Goal: Use online tool/utility: Utilize a website feature to perform a specific function

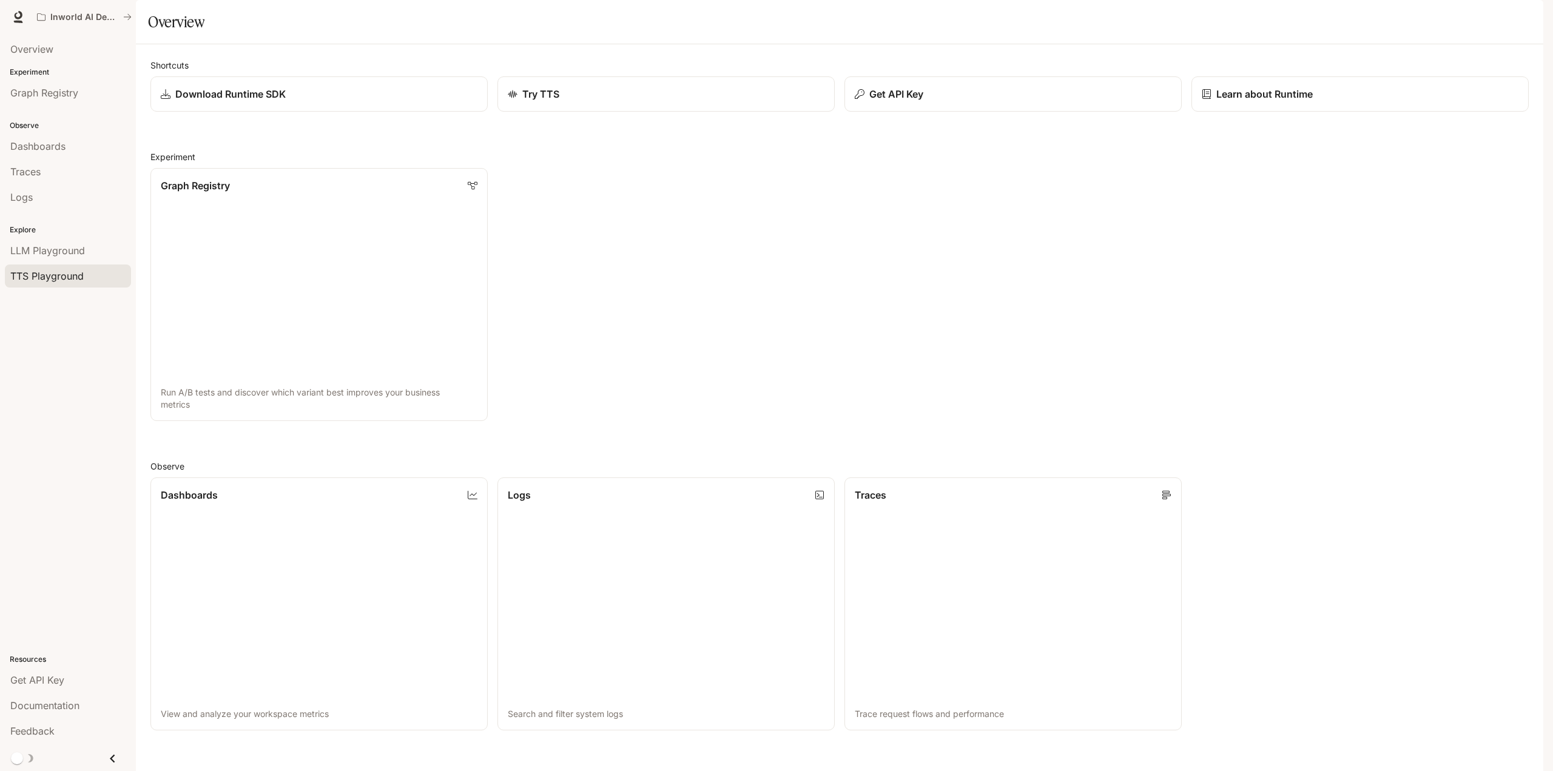
click at [68, 276] on span "TTS Playground" at bounding box center [46, 276] width 73 height 15
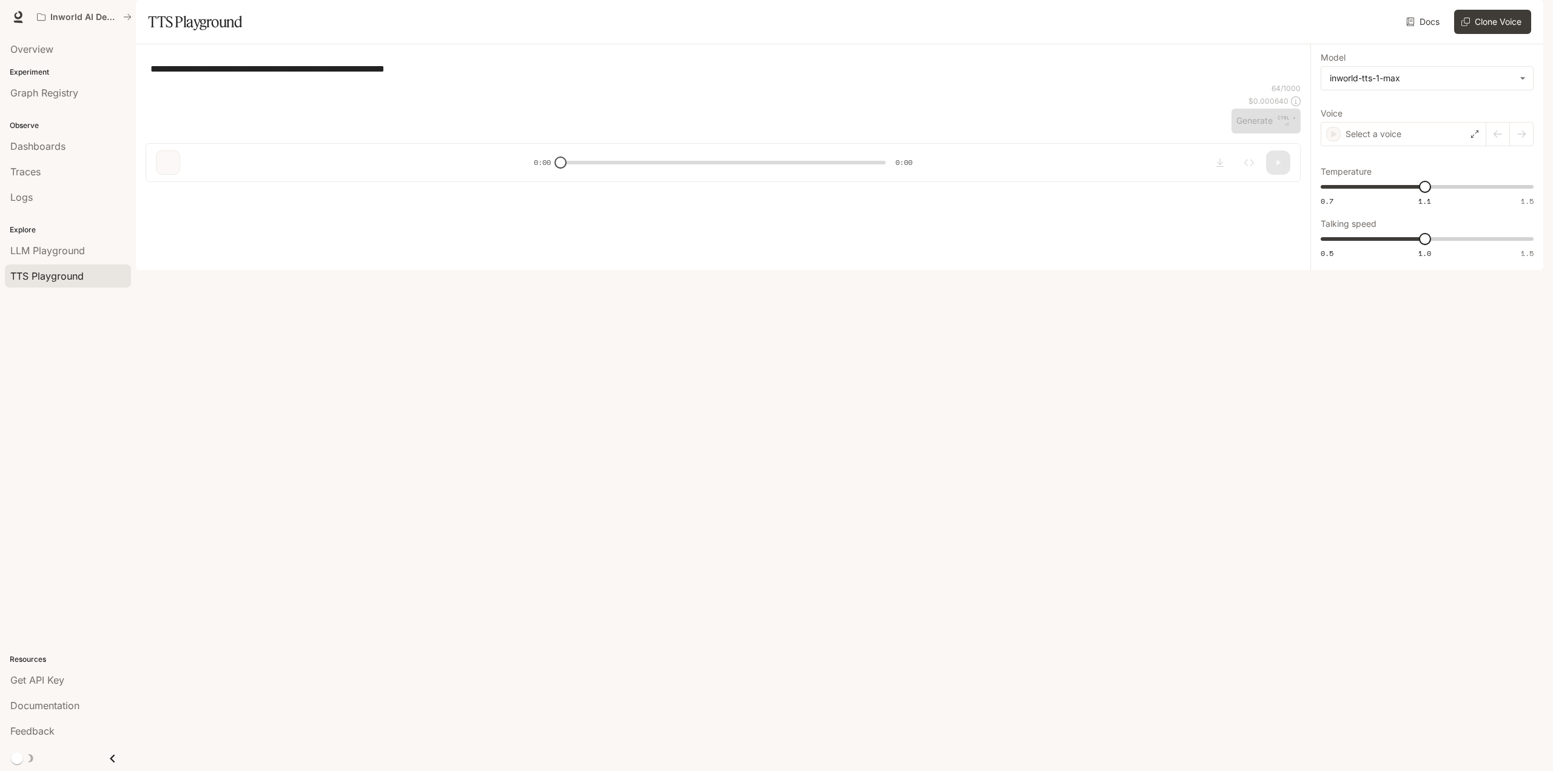
type input "**********"
type input "***"
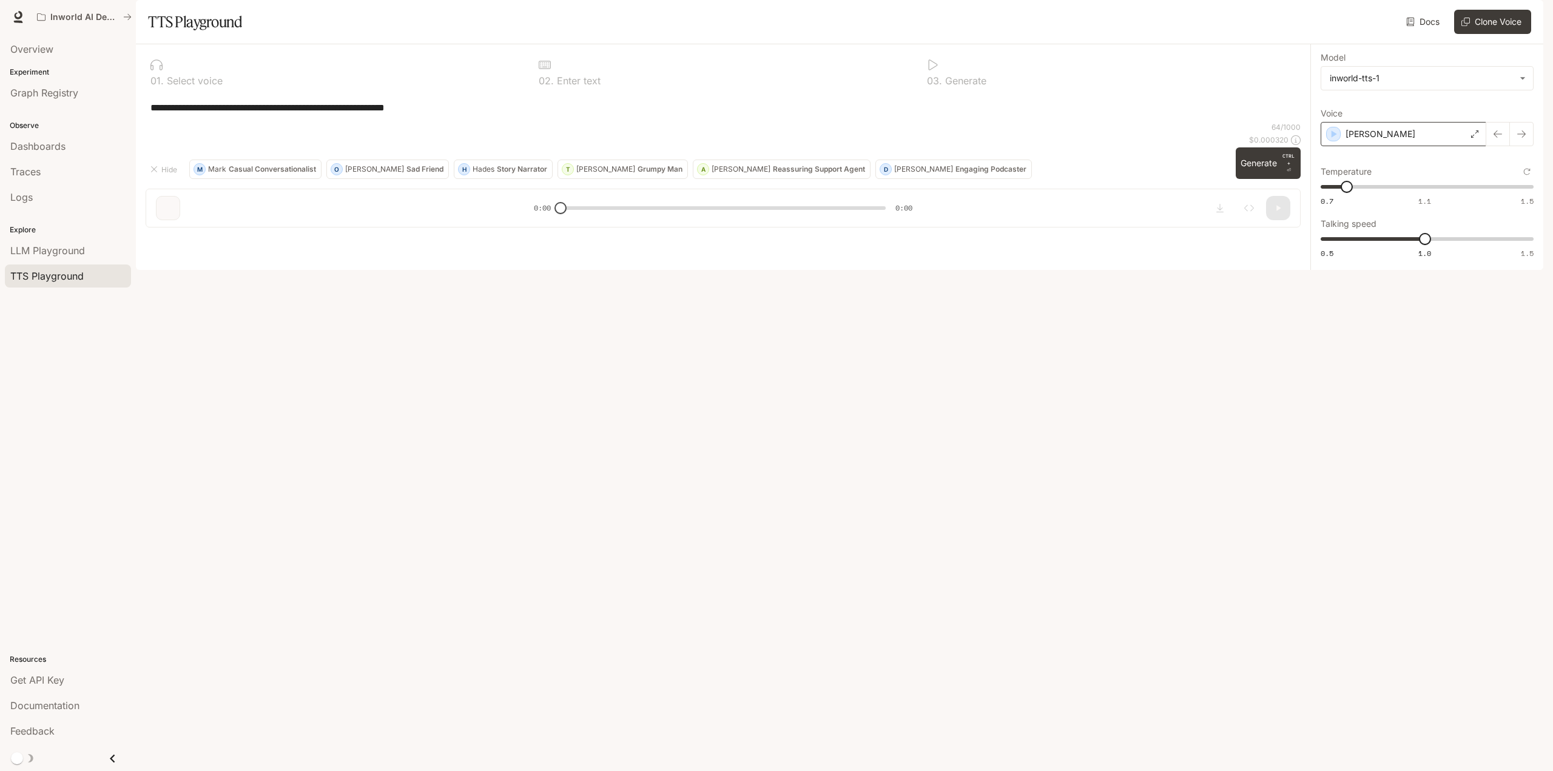
click at [1441, 146] on div "[PERSON_NAME]" at bounding box center [1404, 134] width 166 height 24
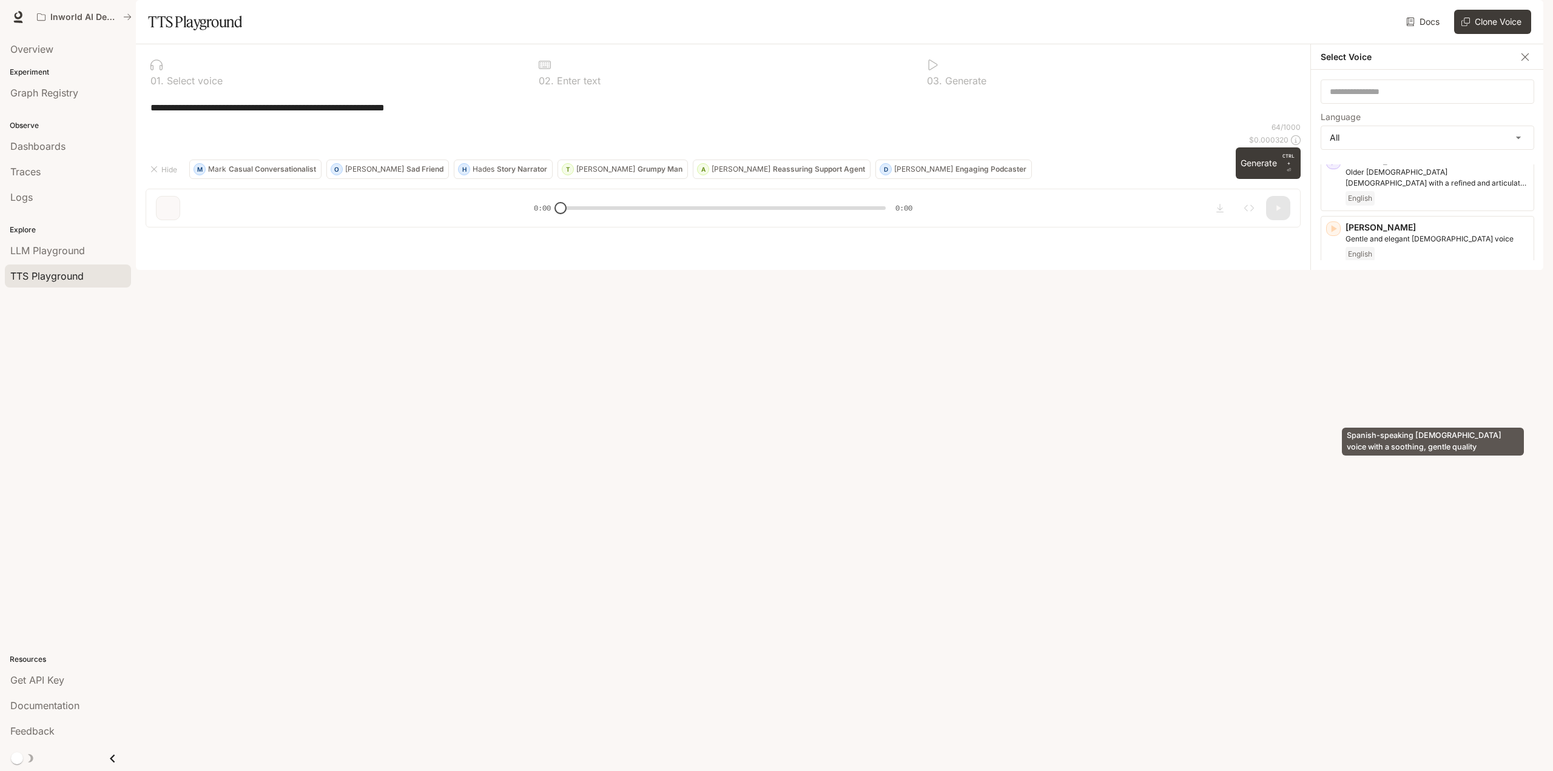
scroll to position [303, 0]
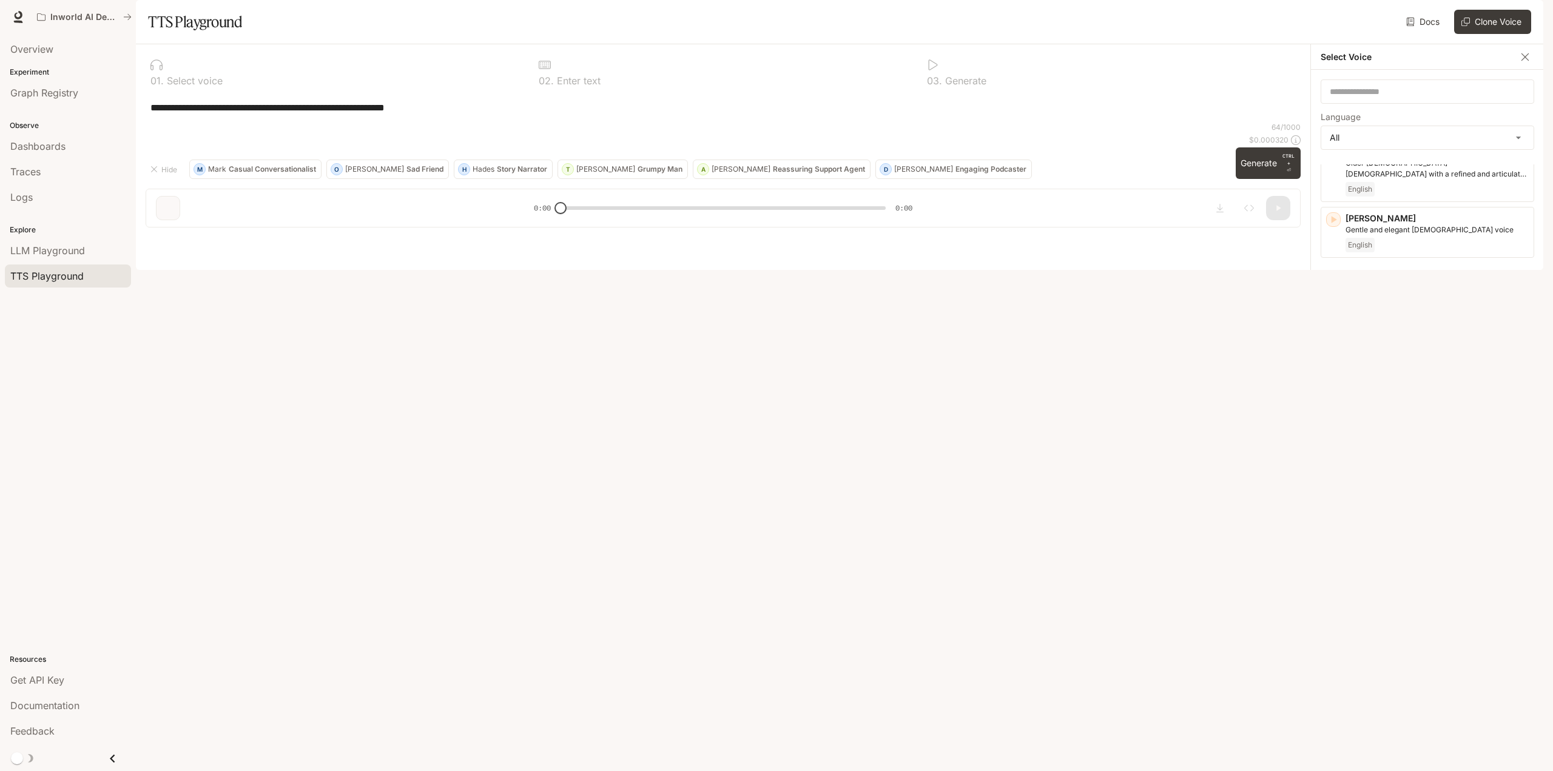
click at [1337, 348] on icon "button" at bounding box center [1334, 342] width 12 height 12
click at [1336, 348] on icon "button" at bounding box center [1334, 342] width 12 height 12
click at [1336, 347] on icon "button" at bounding box center [1334, 341] width 12 height 12
drag, startPoint x: 1383, startPoint y: 364, endPoint x: 1348, endPoint y: 365, distance: 34.6
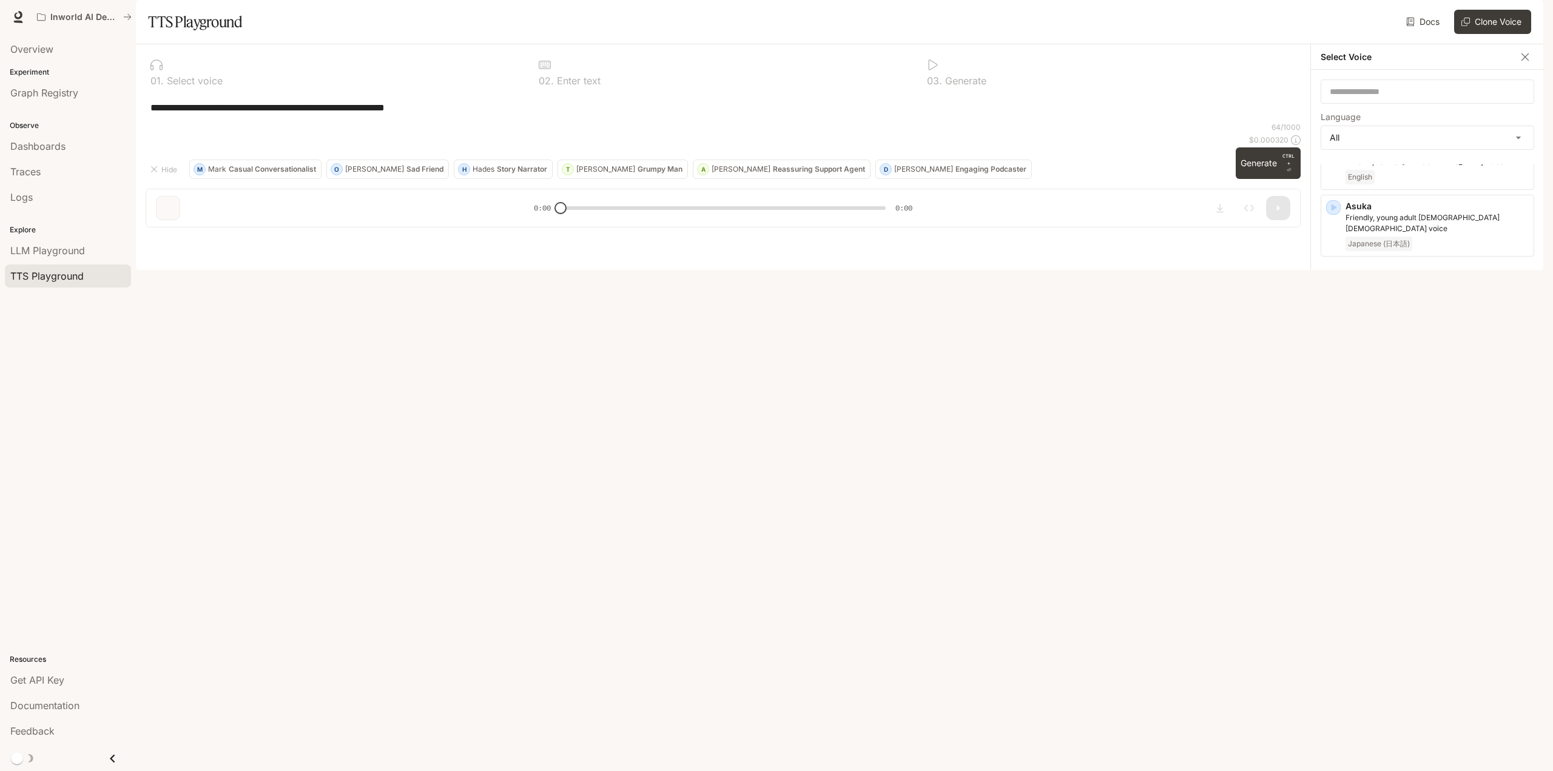
click at [1348, 346] on p "[PERSON_NAME]" at bounding box center [1437, 340] width 183 height 12
copy p "[PERSON_NAME]"
click at [1423, 146] on div "[PERSON_NAME]" at bounding box center [1404, 134] width 166 height 24
click at [1335, 393] on icon "button" at bounding box center [1334, 389] width 5 height 7
click at [1335, 428] on div "[PERSON_NAME], young adult [DEMOGRAPHIC_DATA] [DEMOGRAPHIC_DATA] voice Japanese…" at bounding box center [1428, 408] width 214 height 62
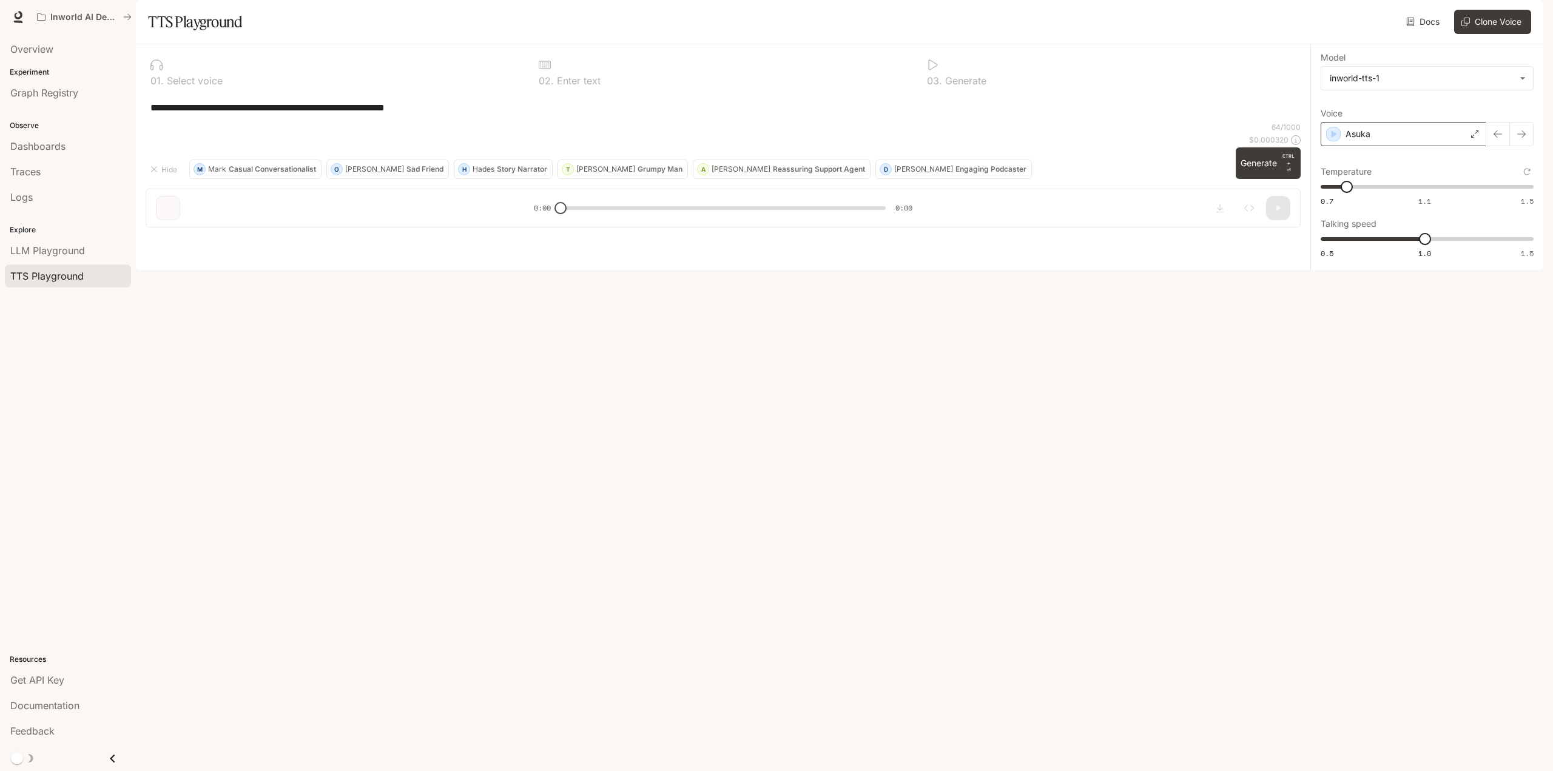
click at [1399, 146] on div "Asuka" at bounding box center [1404, 134] width 166 height 24
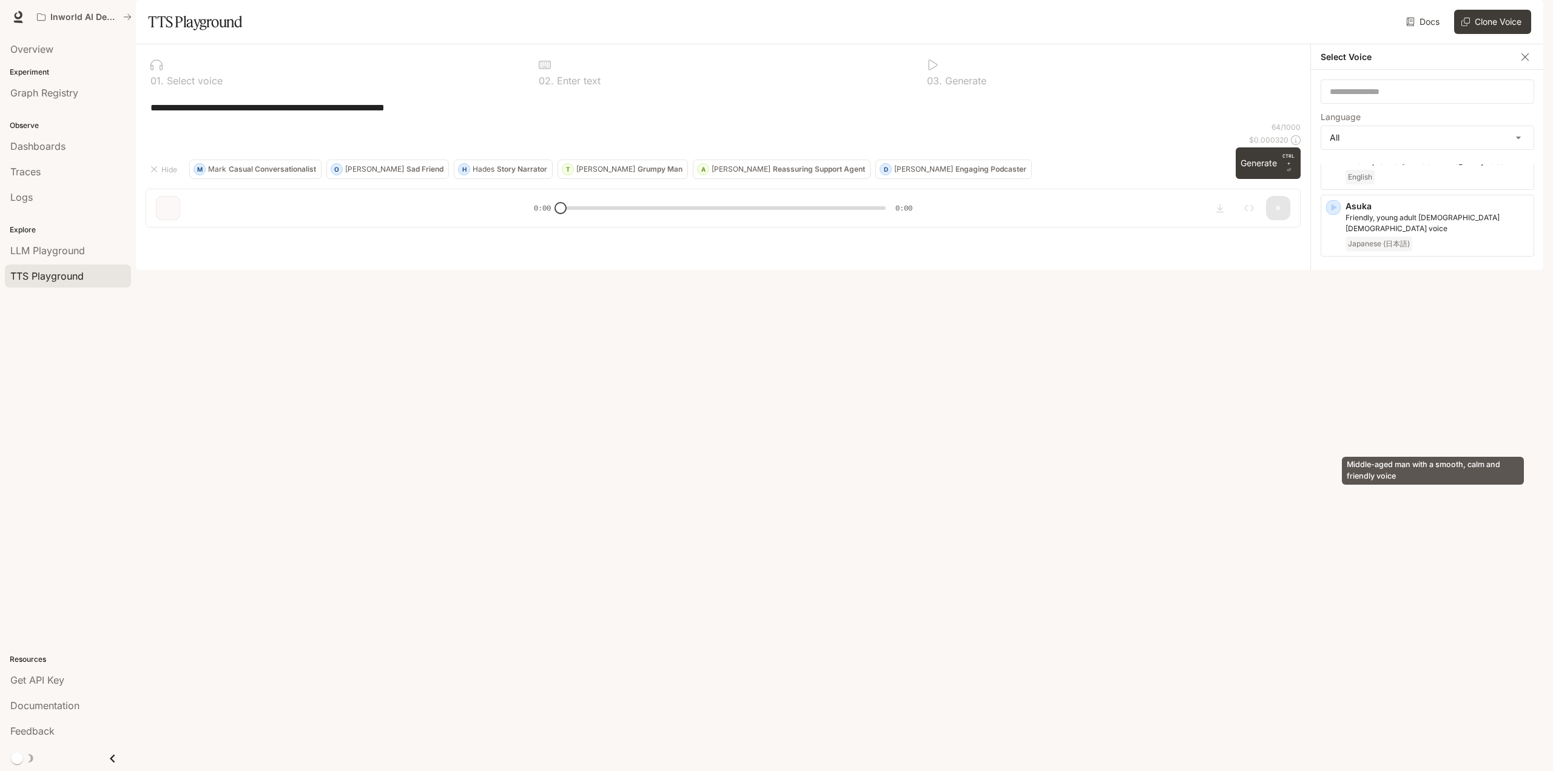
click at [1376, 424] on p "Middle-aged man with a smooth, calm and friendly voice" at bounding box center [1437, 413] width 183 height 22
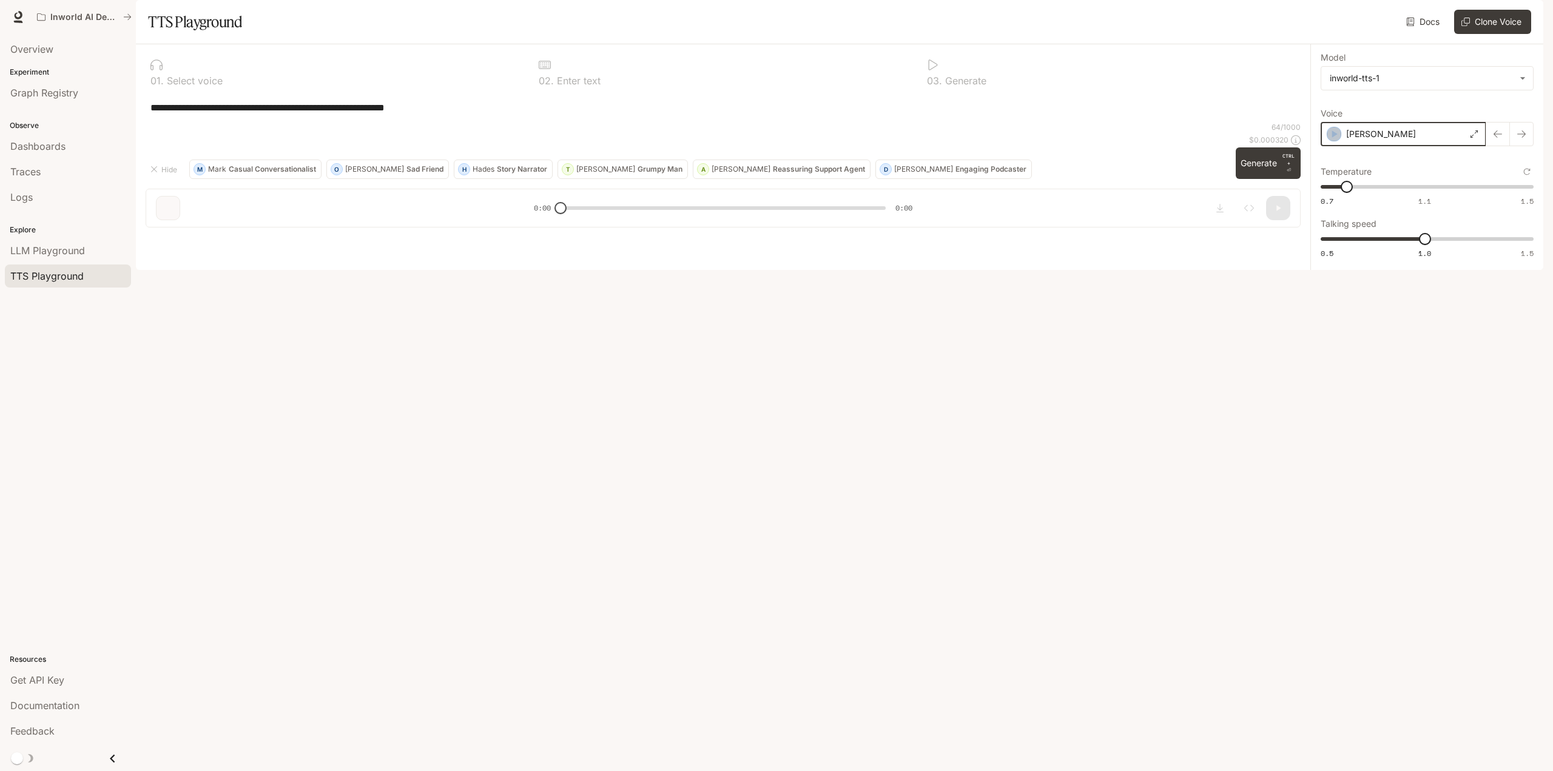
click at [1337, 140] on icon "button" at bounding box center [1334, 134] width 12 height 12
click at [1396, 146] on div "[PERSON_NAME]" at bounding box center [1404, 134] width 166 height 24
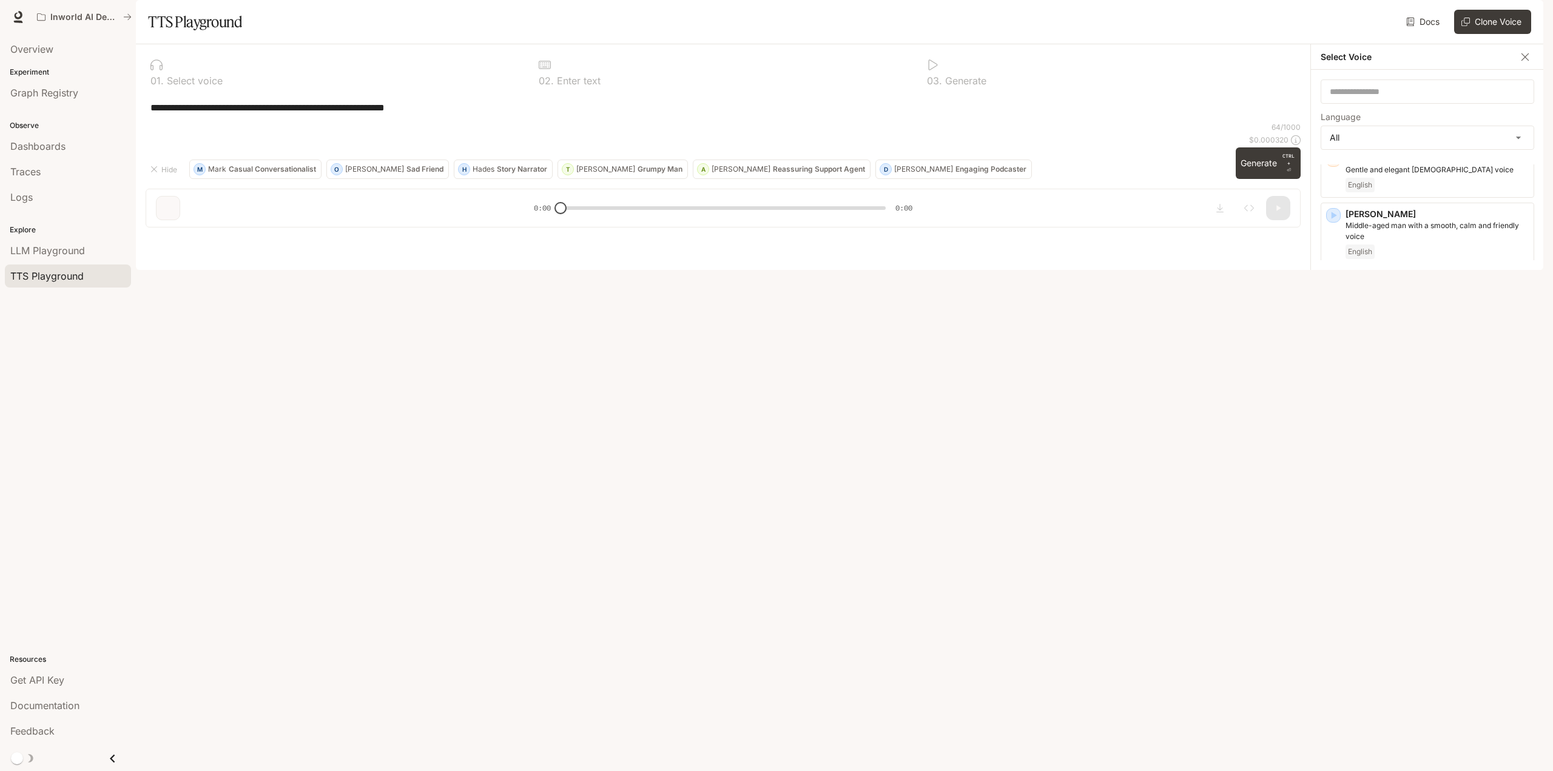
scroll to position [364, 0]
click at [1335, 620] on icon "button" at bounding box center [1334, 615] width 12 height 12
click at [1337, 683] on icon "button" at bounding box center [1334, 681] width 12 height 12
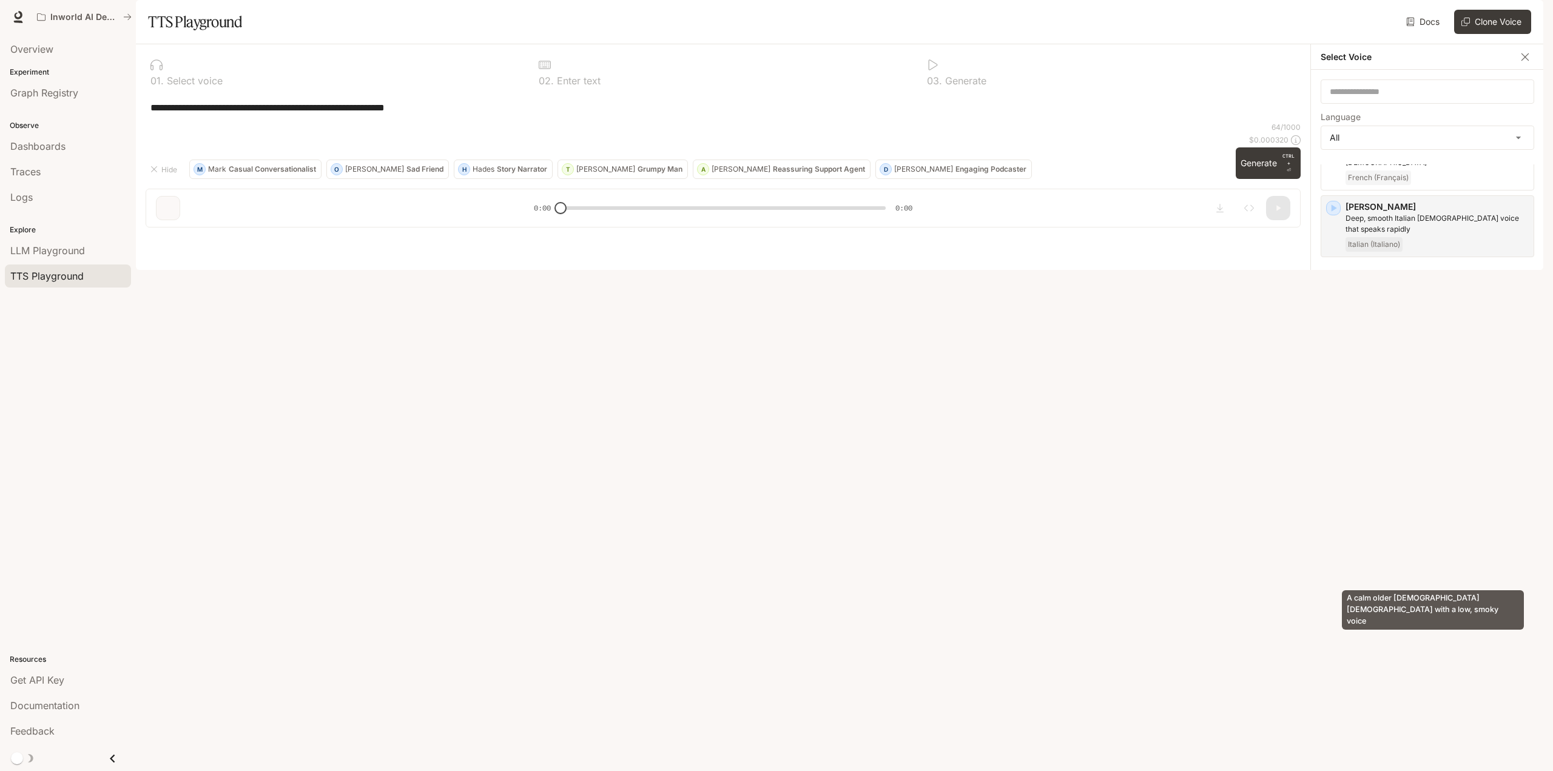
scroll to position [789, 0]
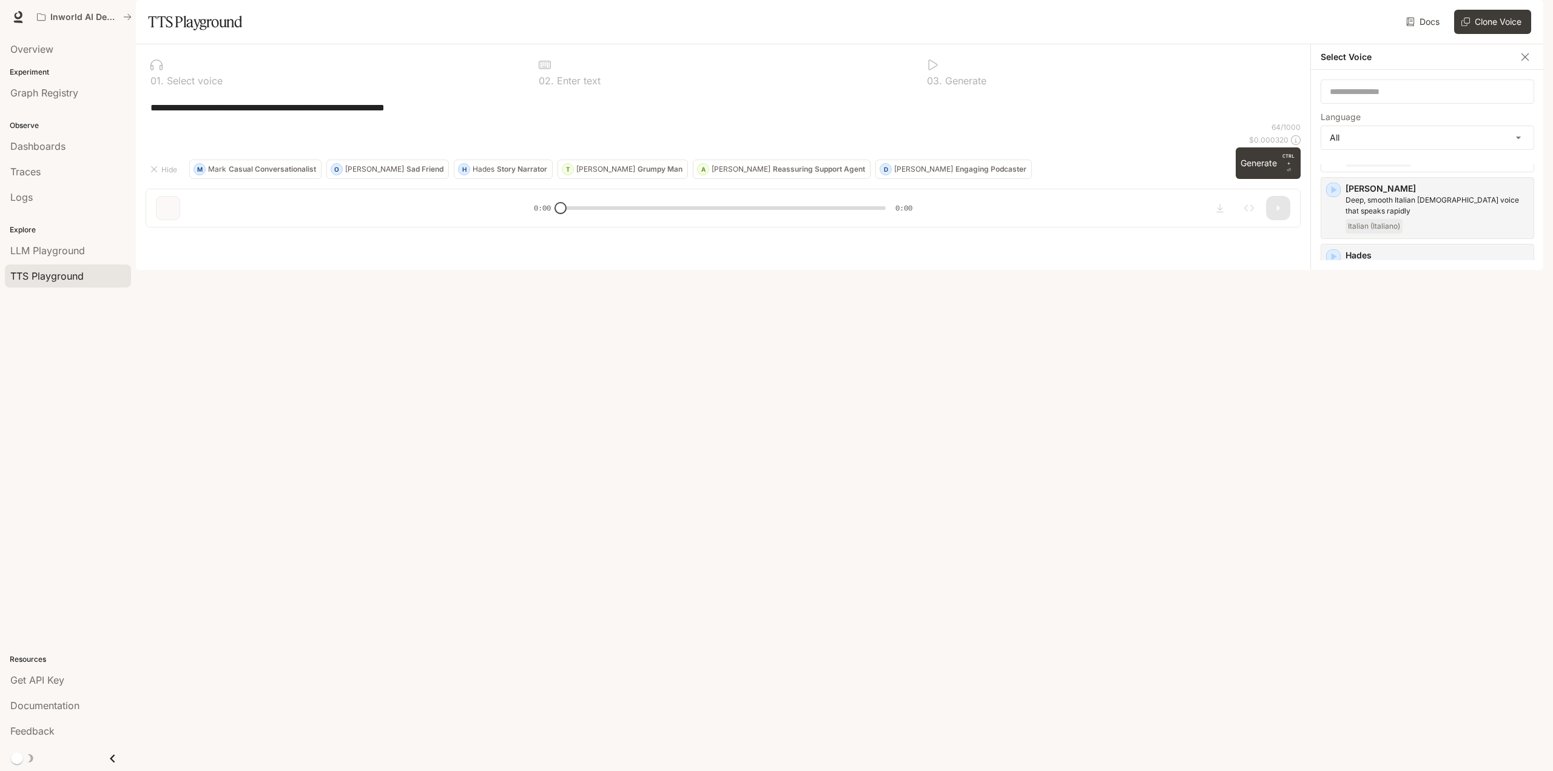
click at [1333, 698] on icon "button" at bounding box center [1334, 701] width 5 height 7
click at [1336, 698] on icon "button" at bounding box center [1334, 701] width 5 height 7
click at [1336, 556] on div "[PERSON_NAME] A calm older [DEMOGRAPHIC_DATA] [DEMOGRAPHIC_DATA] with a low, sm…" at bounding box center [1428, 587] width 214 height 62
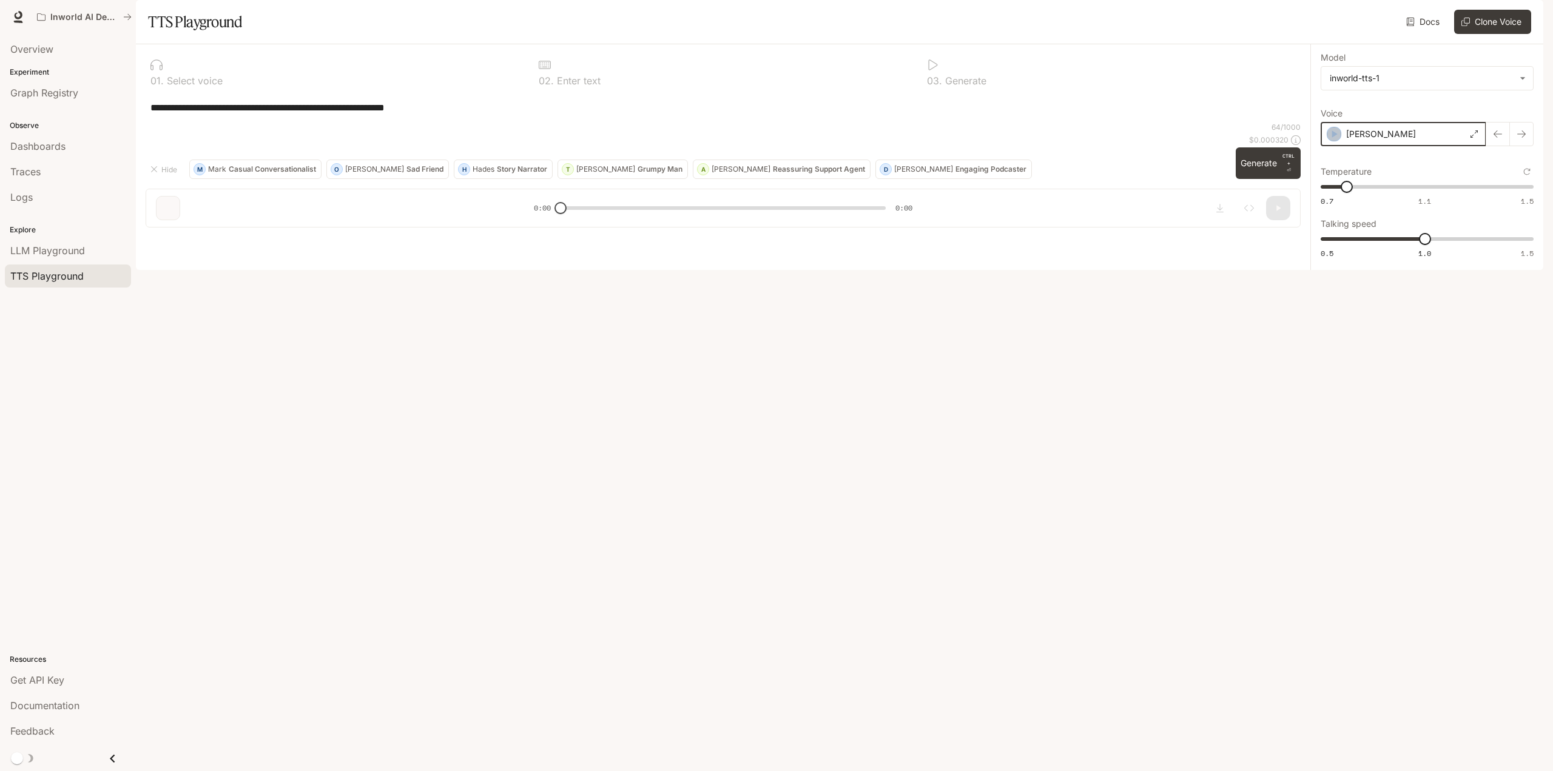
click at [1331, 140] on icon "button" at bounding box center [1334, 134] width 12 height 12
copy p "[PERSON_NAME]"
drag, startPoint x: 1380, startPoint y: 167, endPoint x: 1345, endPoint y: 169, distance: 35.3
click at [1345, 146] on div "[PERSON_NAME]" at bounding box center [1404, 134] width 166 height 24
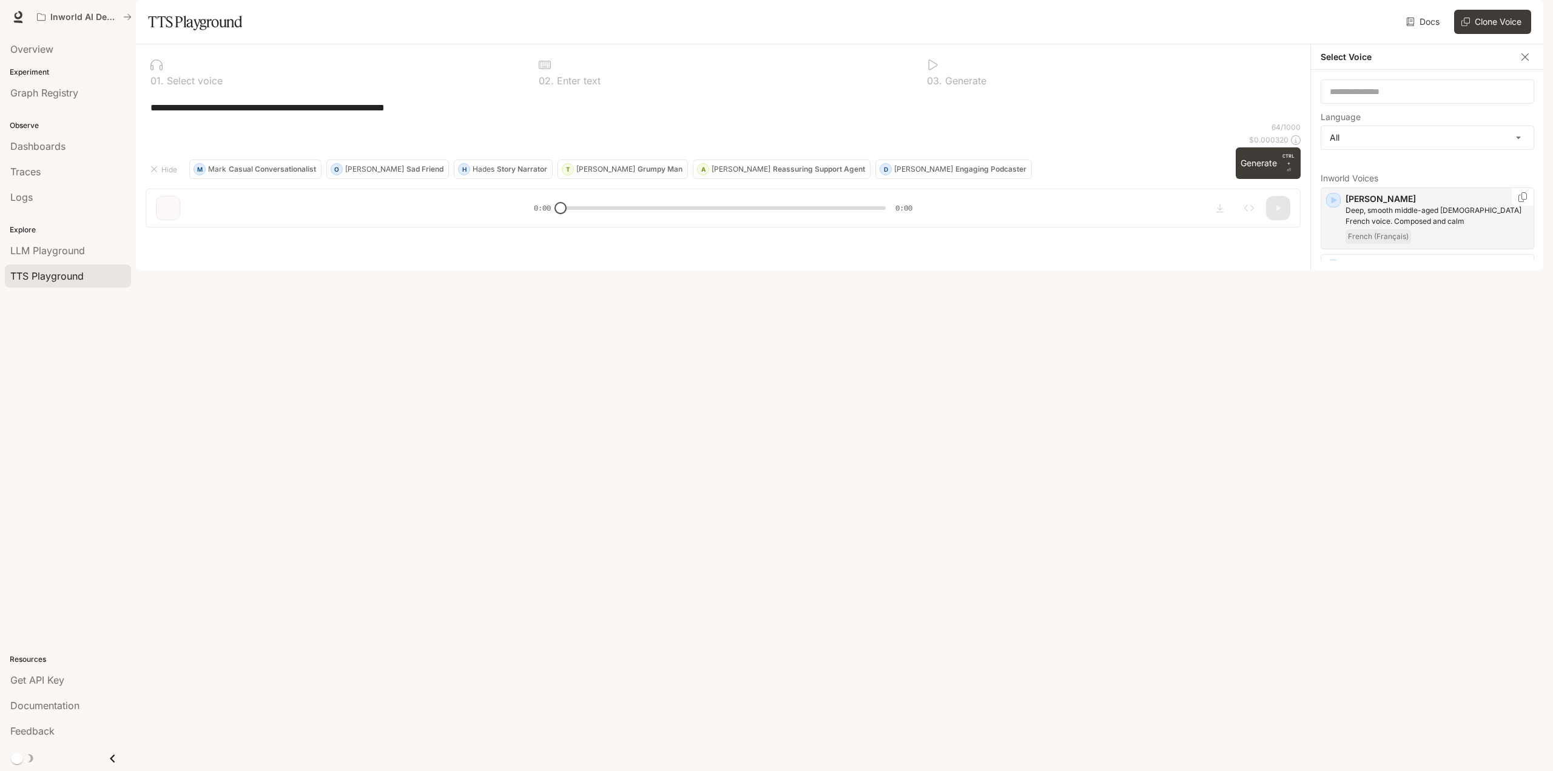
click at [1335, 204] on icon "button" at bounding box center [1334, 200] width 5 height 7
click at [1336, 271] on icon "button" at bounding box center [1334, 266] width 5 height 7
drag, startPoint x: 1367, startPoint y: 300, endPoint x: 1349, endPoint y: 300, distance: 18.2
click at [1349, 272] on p "[PERSON_NAME]" at bounding box center [1437, 266] width 183 height 12
copy p "[PERSON_NAME]"
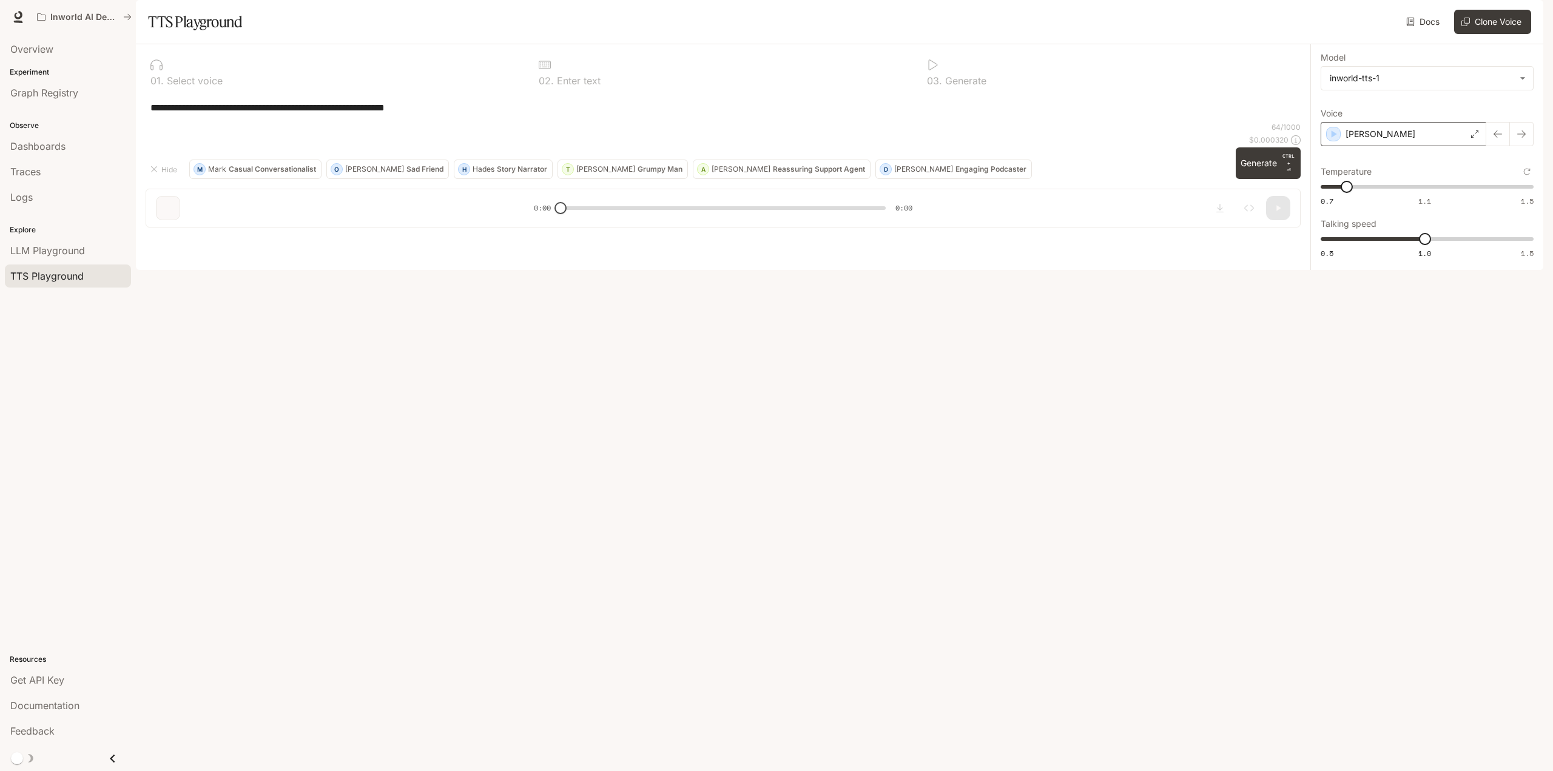
click at [1384, 146] on div "[PERSON_NAME]" at bounding box center [1404, 134] width 166 height 24
click at [1334, 340] on icon "button" at bounding box center [1334, 346] width 12 height 12
copy p "[PERSON_NAME]"
drag, startPoint x: 1373, startPoint y: 282, endPoint x: 1348, endPoint y: 285, distance: 25.6
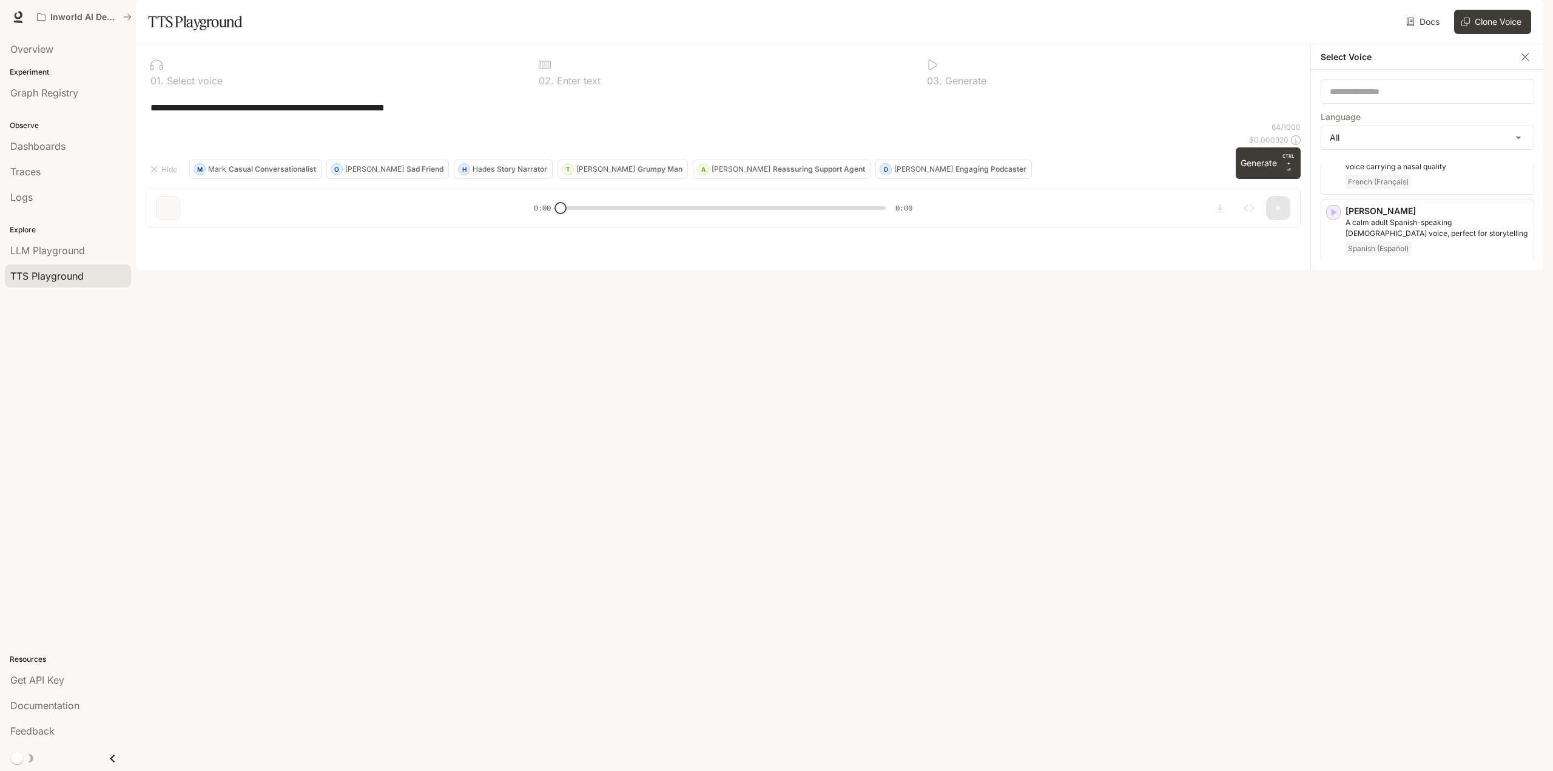
click at [1348, 339] on p "[PERSON_NAME]" at bounding box center [1437, 345] width 183 height 12
click at [1383, 146] on div "[PERSON_NAME]" at bounding box center [1404, 134] width 166 height 24
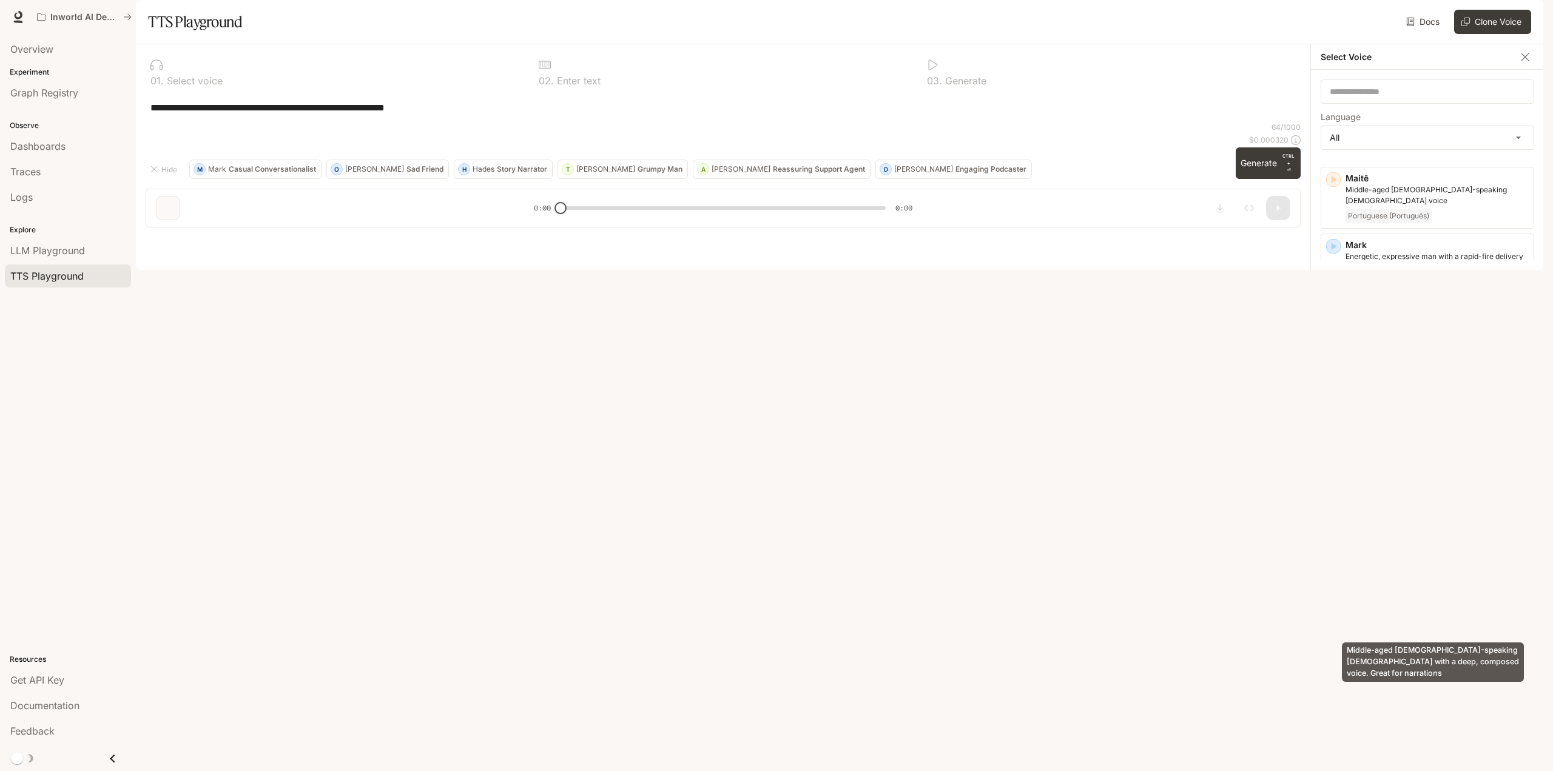
scroll to position [1638, 0]
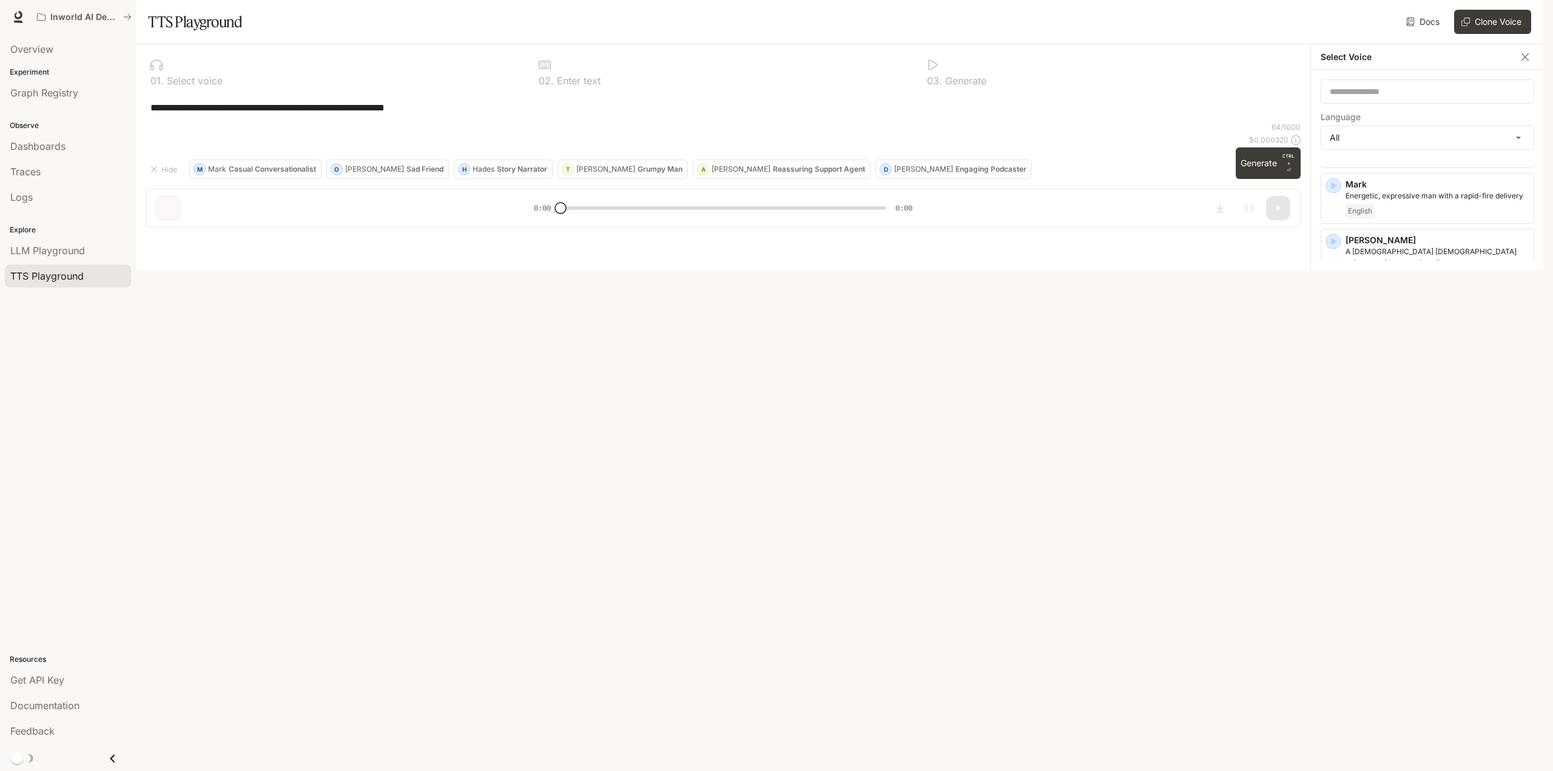
click at [1334, 705] on icon "button" at bounding box center [1334, 708] width 5 height 7
click at [1337, 579] on icon "button" at bounding box center [1334, 585] width 12 height 12
click at [1331, 512] on icon "button" at bounding box center [1334, 518] width 12 height 12
click at [1515, 506] on div at bounding box center [1523, 515] width 22 height 18
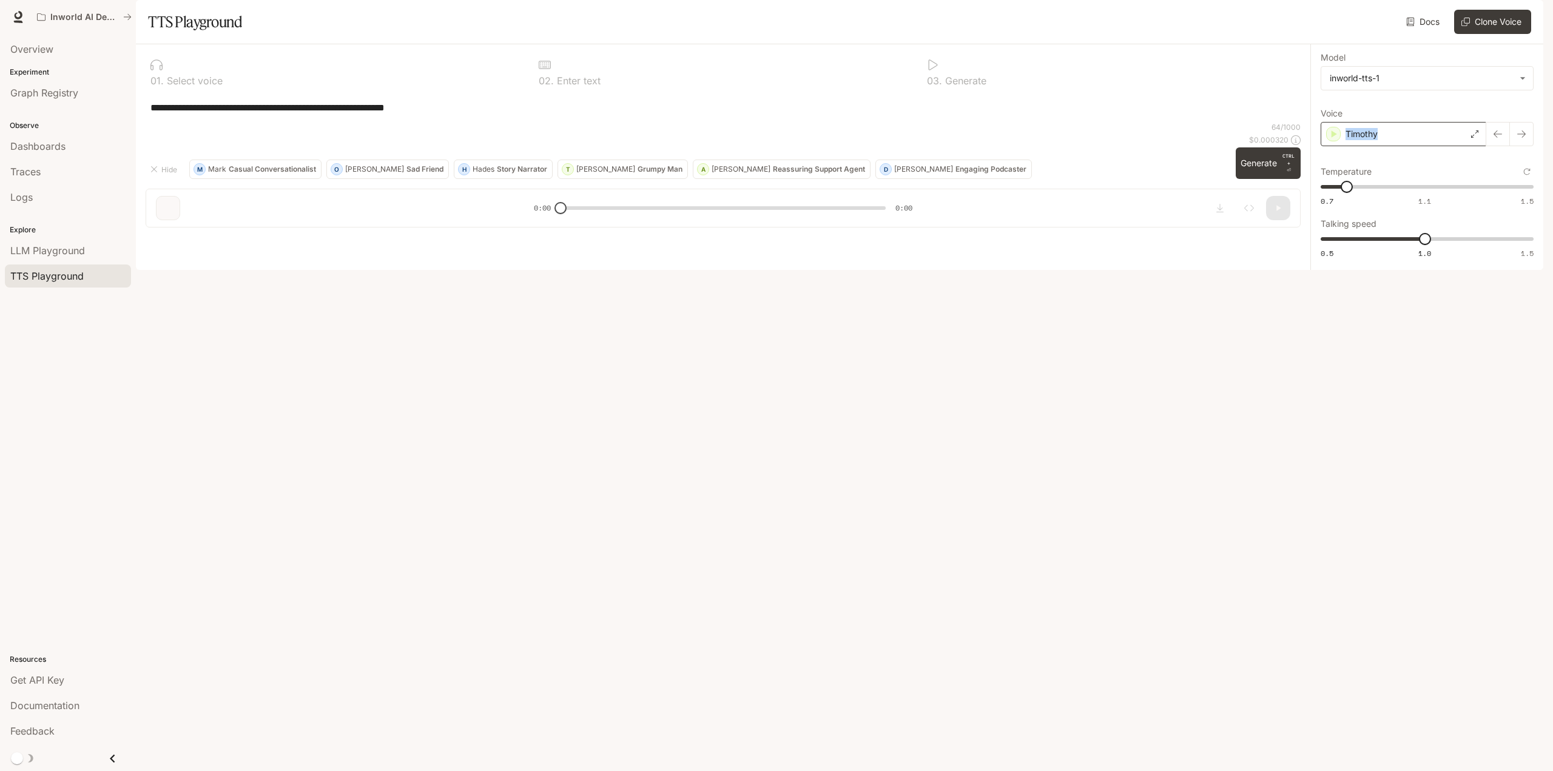
drag, startPoint x: 1381, startPoint y: 167, endPoint x: 1347, endPoint y: 168, distance: 34.6
click at [1347, 146] on div "Timothy" at bounding box center [1404, 134] width 166 height 24
copy p "Timothy"
click at [795, 122] on div "**********" at bounding box center [723, 107] width 1155 height 29
click at [1336, 462] on icon "button" at bounding box center [1334, 456] width 12 height 12
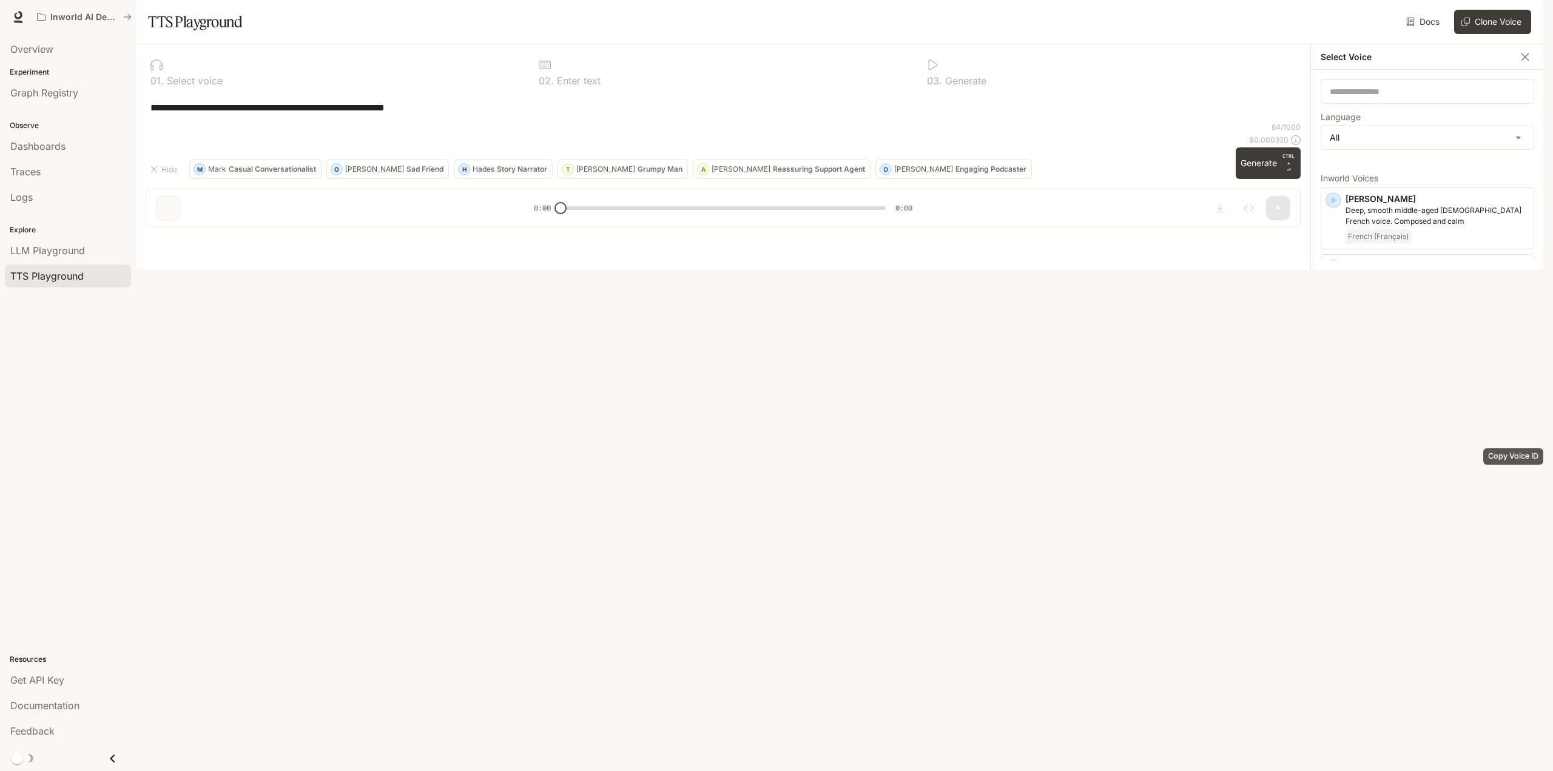
click at [1517, 458] on icon "Copy Voice ID" at bounding box center [1523, 453] width 12 height 10
